Goal: Information Seeking & Learning: Find specific fact

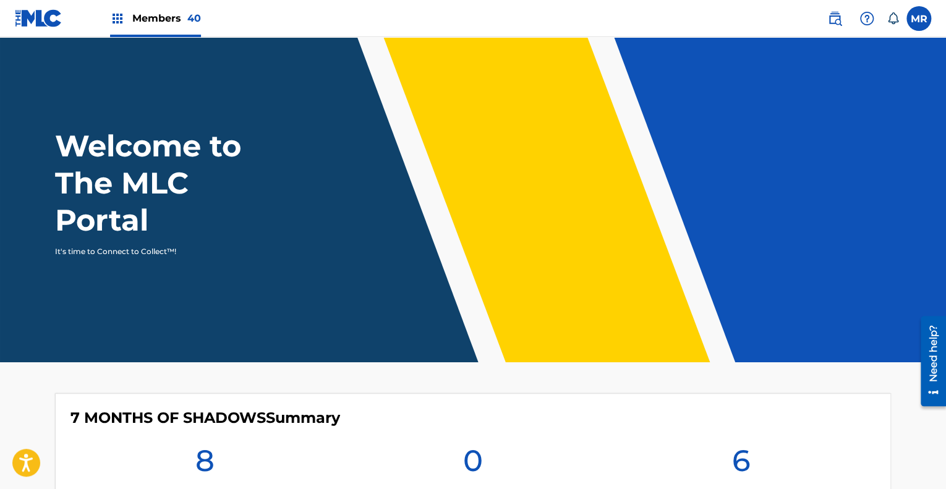
click at [836, 17] on img at bounding box center [834, 18] width 15 height 15
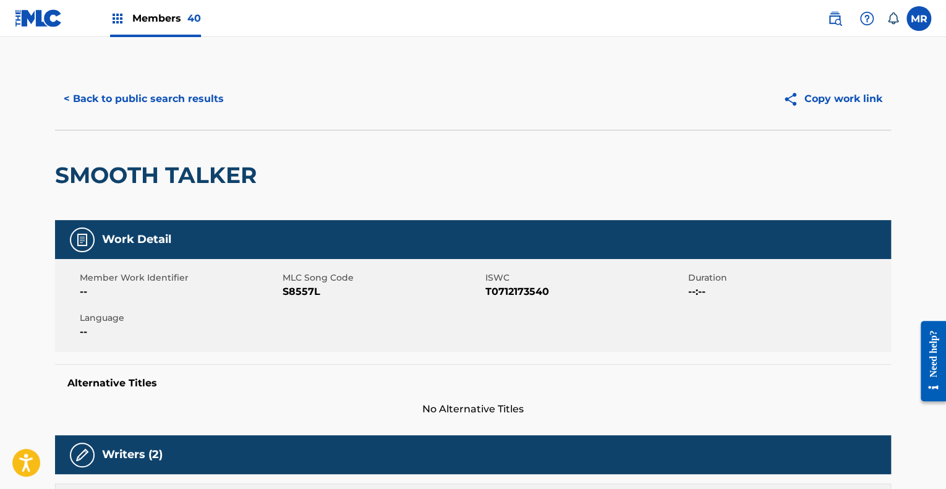
click at [184, 95] on button "< Back to public search results" at bounding box center [143, 98] width 177 height 31
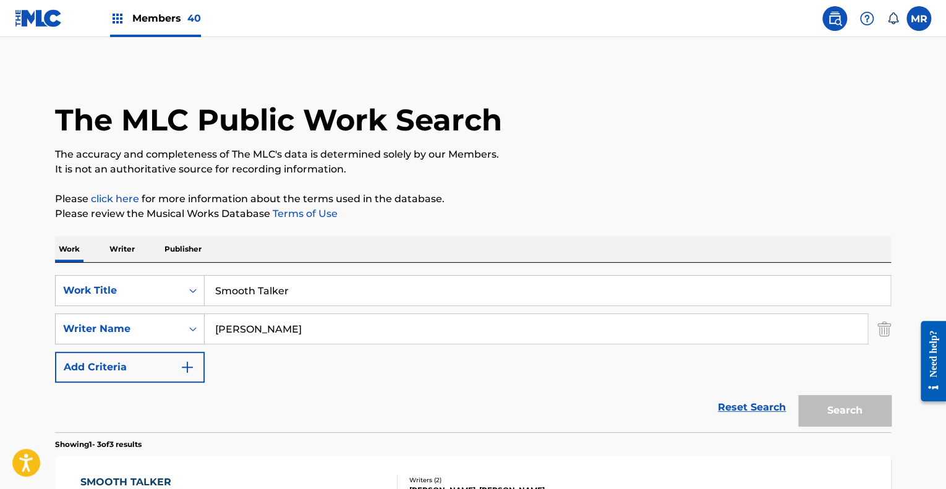
scroll to position [190, 0]
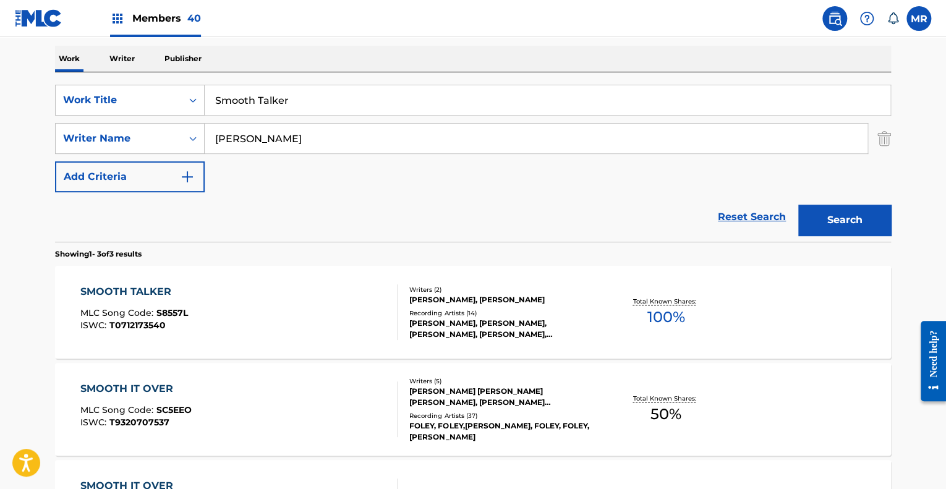
click at [294, 99] on input "Smooth Talker" at bounding box center [547, 100] width 685 height 30
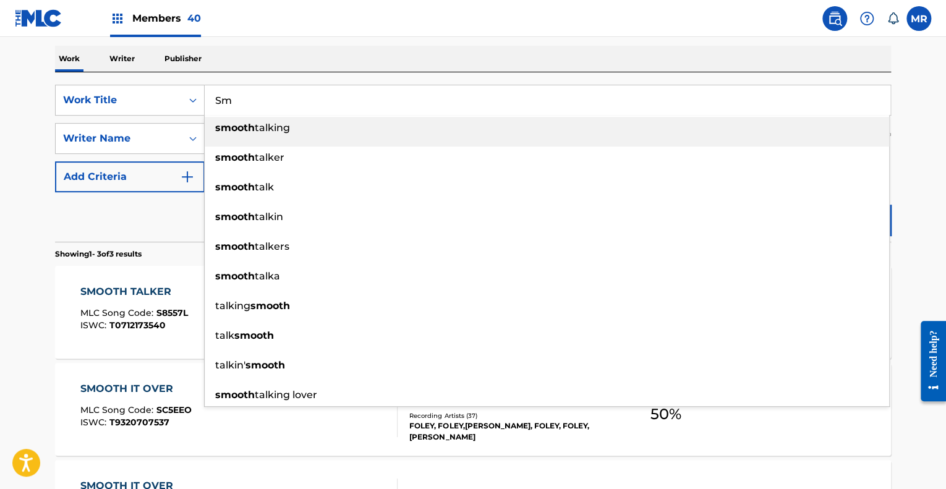
type input "S"
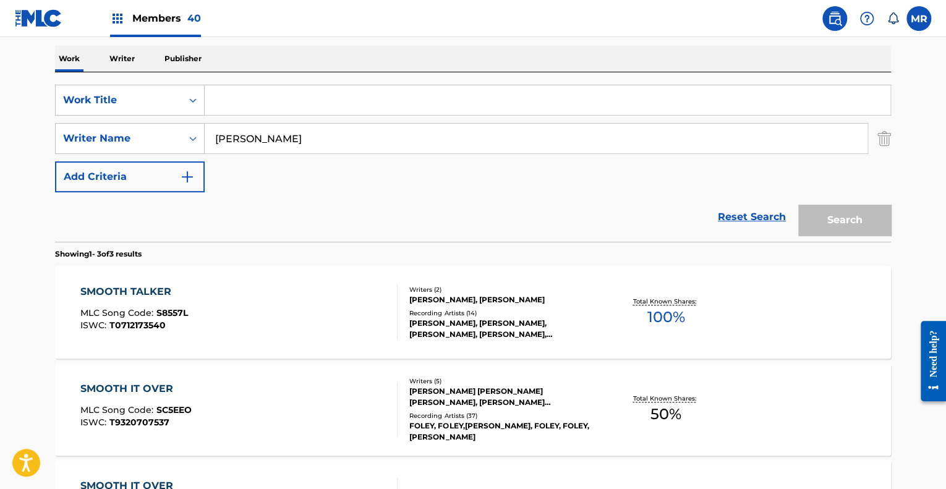
paste input "I Wanna Hold You In My Dreams Tonight"
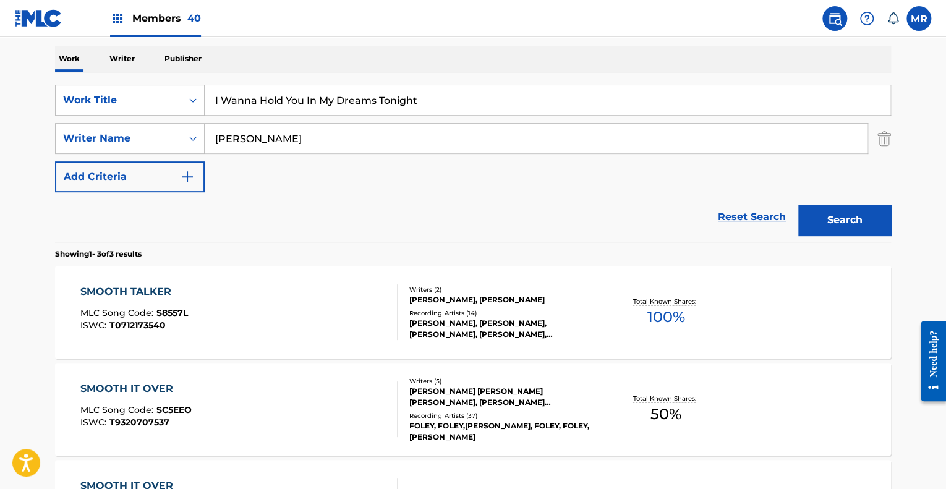
type input "I Wanna Hold You In My Dreams Tonight"
click at [798, 205] on button "Search" at bounding box center [844, 220] width 93 height 31
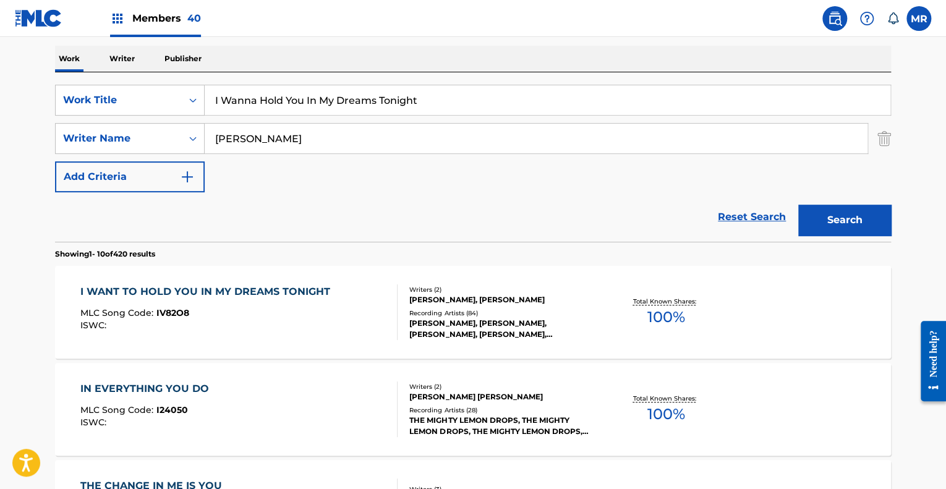
click at [504, 318] on div "[PERSON_NAME], [PERSON_NAME], [PERSON_NAME], [PERSON_NAME], [PERSON_NAME]" at bounding box center [502, 329] width 187 height 22
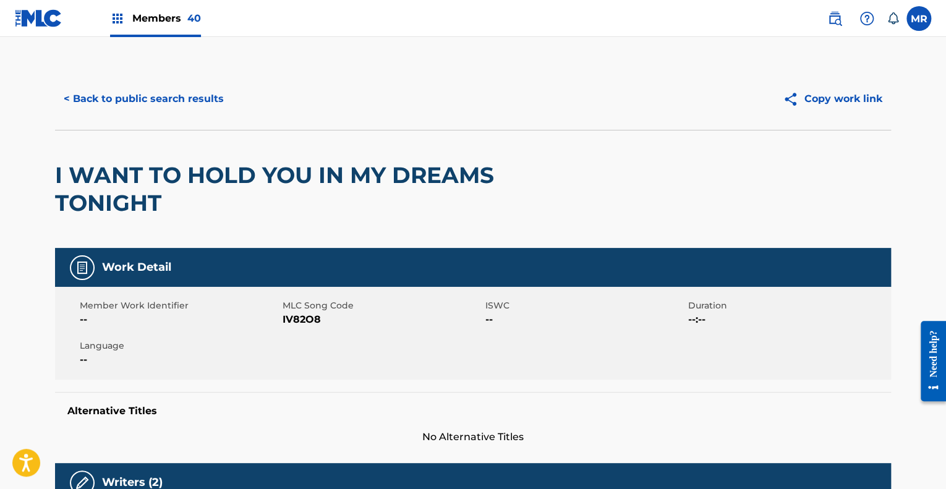
click at [116, 98] on button "< Back to public search results" at bounding box center [143, 98] width 177 height 31
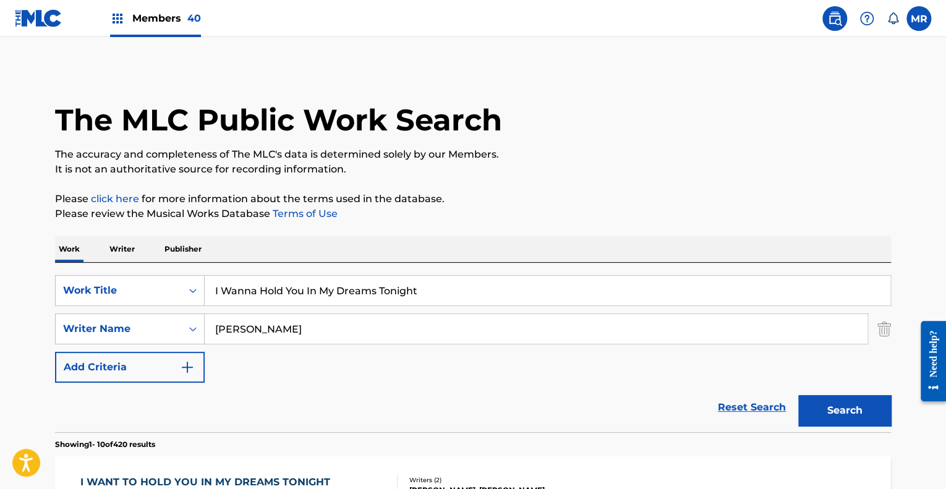
scroll to position [190, 0]
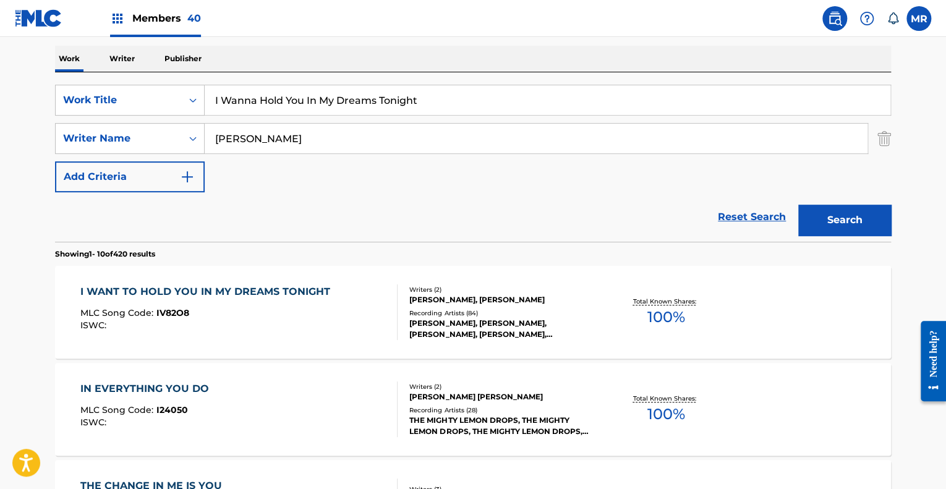
click at [443, 103] on input "I Wanna Hold You In My Dreams Tonight" at bounding box center [547, 100] width 685 height 30
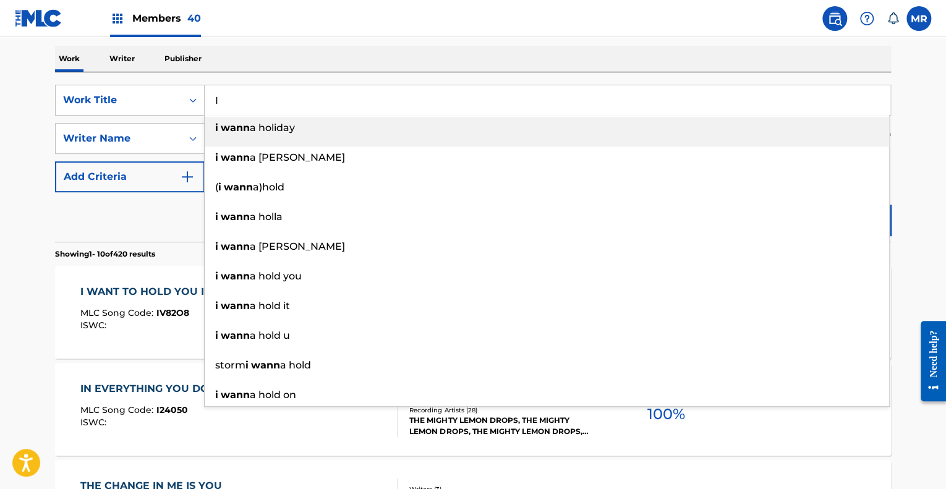
type input "I"
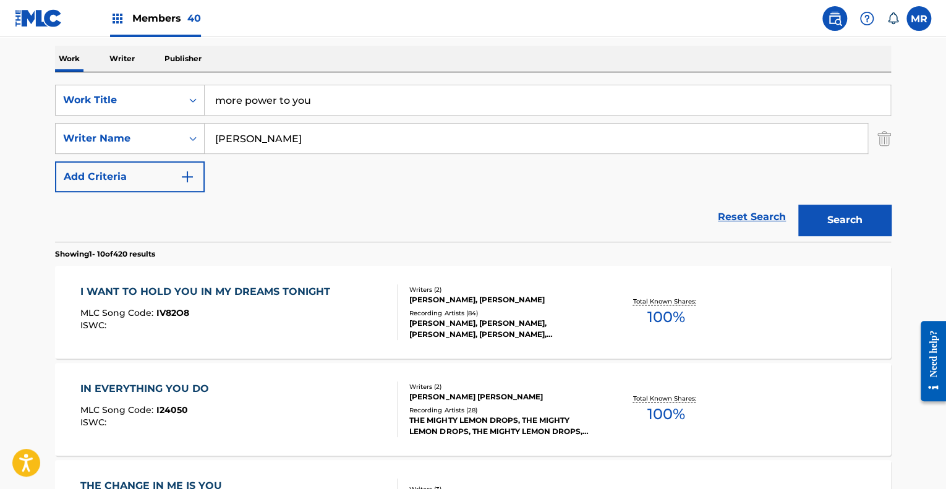
type input "more power to you"
click at [834, 224] on button "Search" at bounding box center [844, 220] width 93 height 31
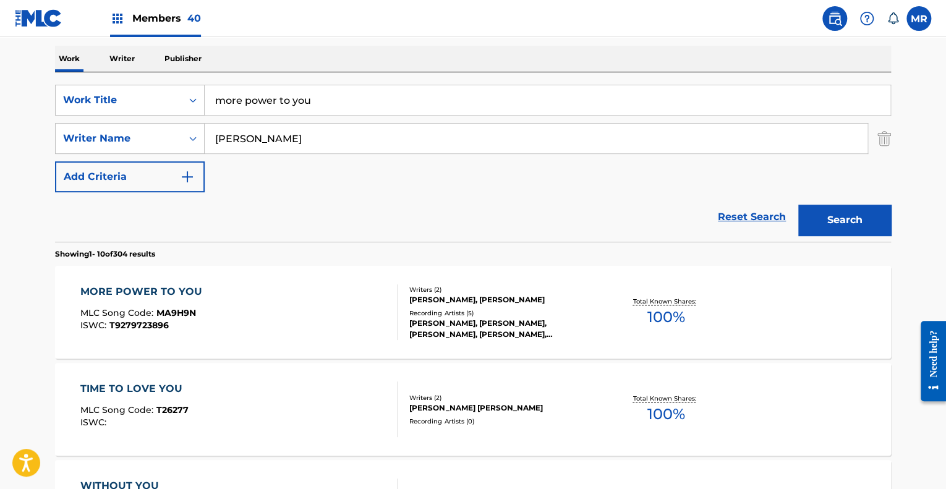
click at [502, 304] on div "DOLLY PARTON, STELLA PARTON" at bounding box center [502, 299] width 187 height 11
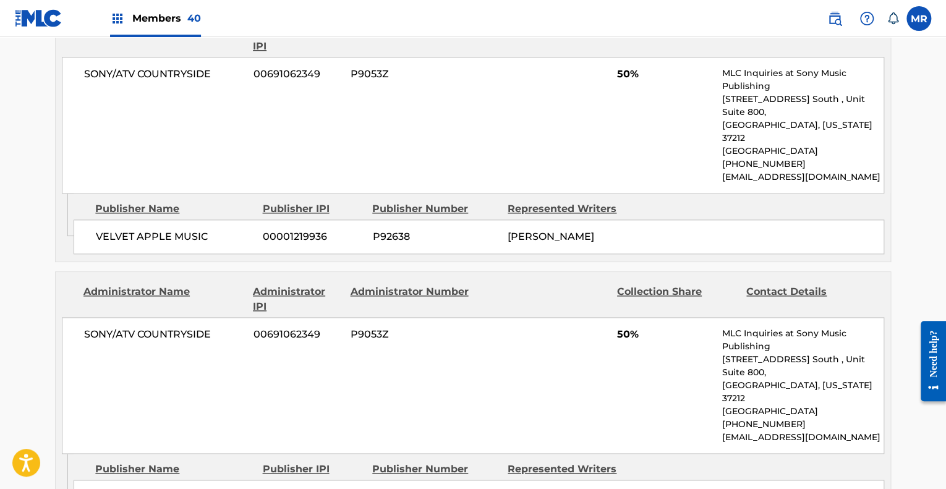
scroll to position [625, 0]
